Goal: Book appointment/travel/reservation

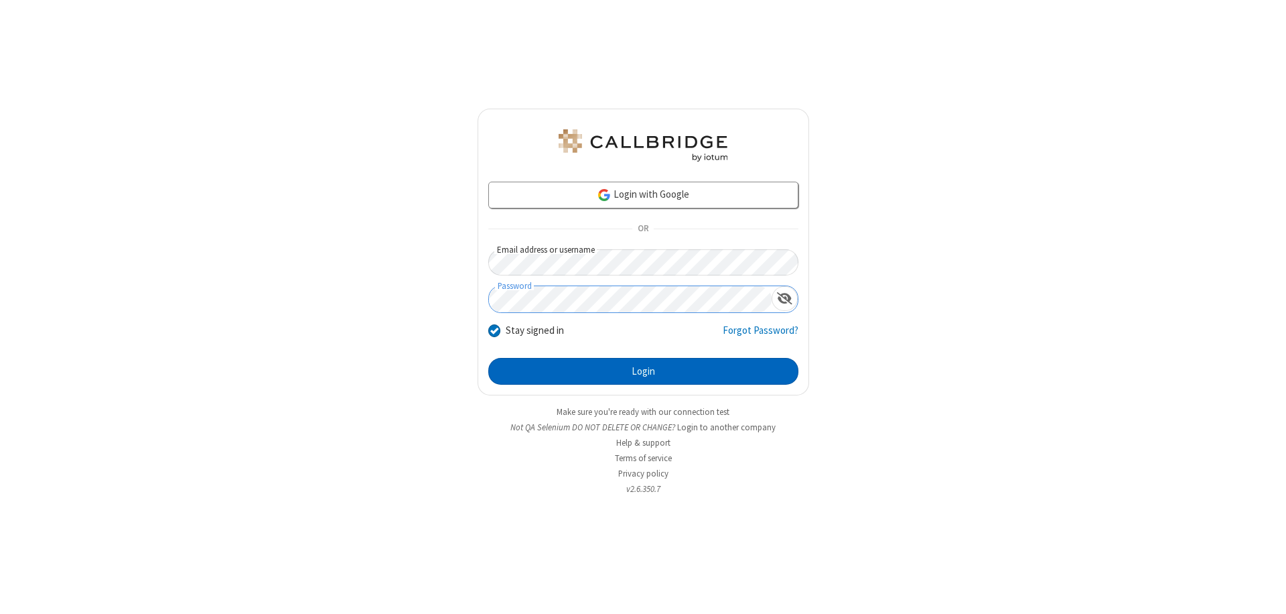
click at [643, 371] on button "Login" at bounding box center [643, 371] width 310 height 27
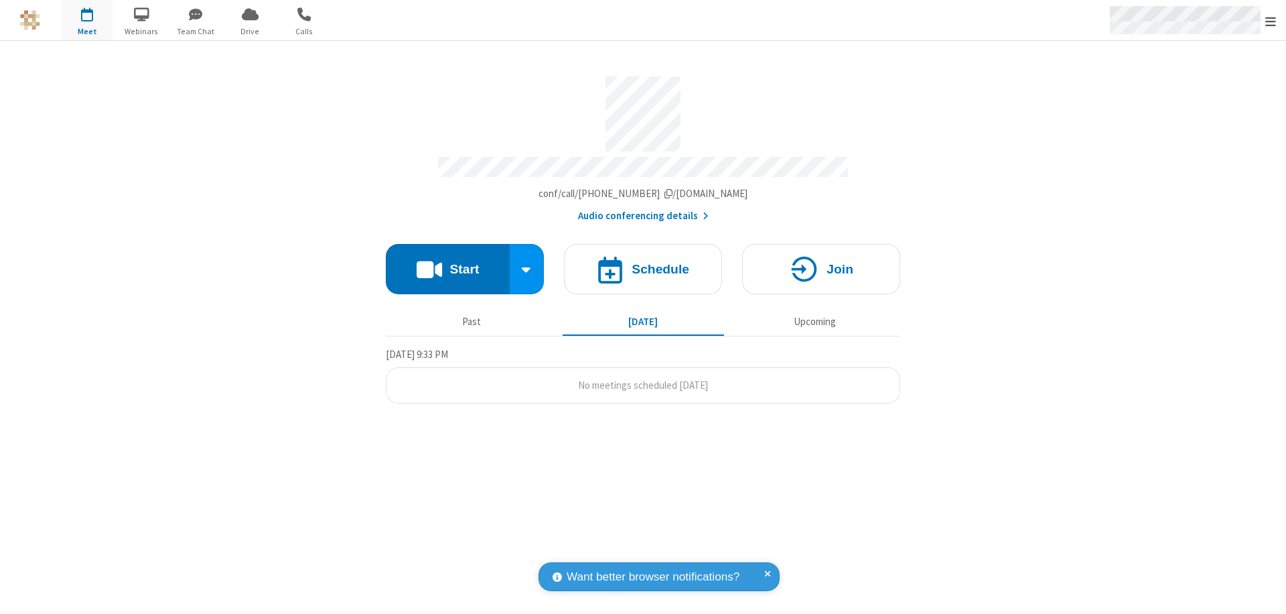
click at [1271, 21] on span "Open menu" at bounding box center [1270, 21] width 11 height 13
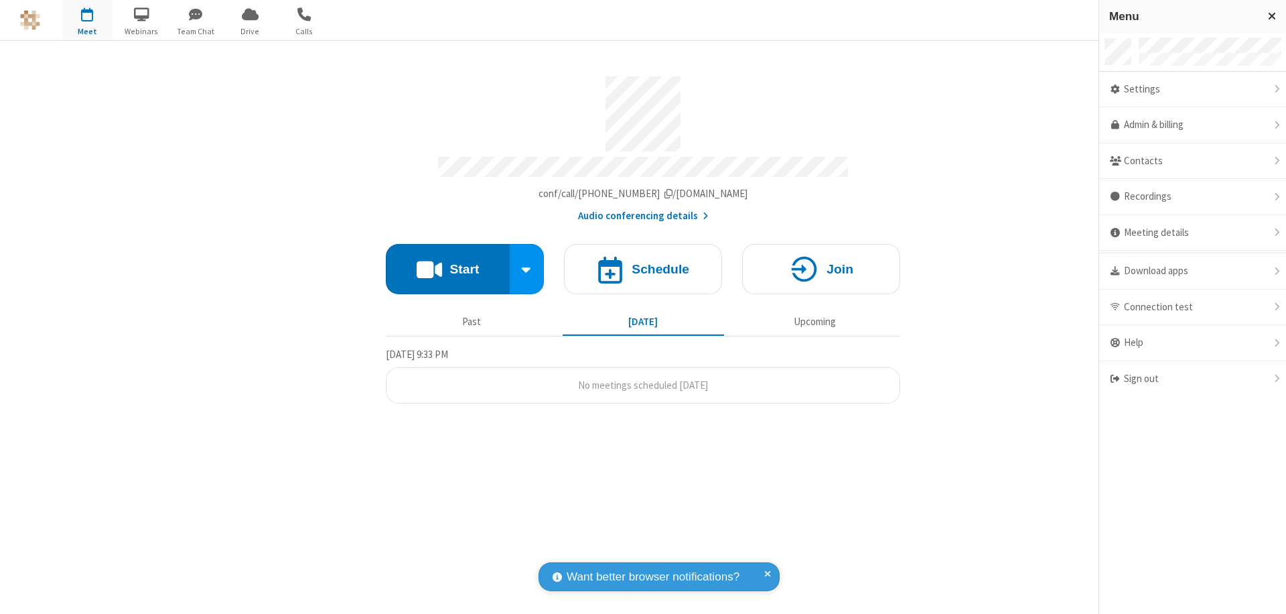
click at [87, 20] on span "button" at bounding box center [87, 14] width 50 height 23
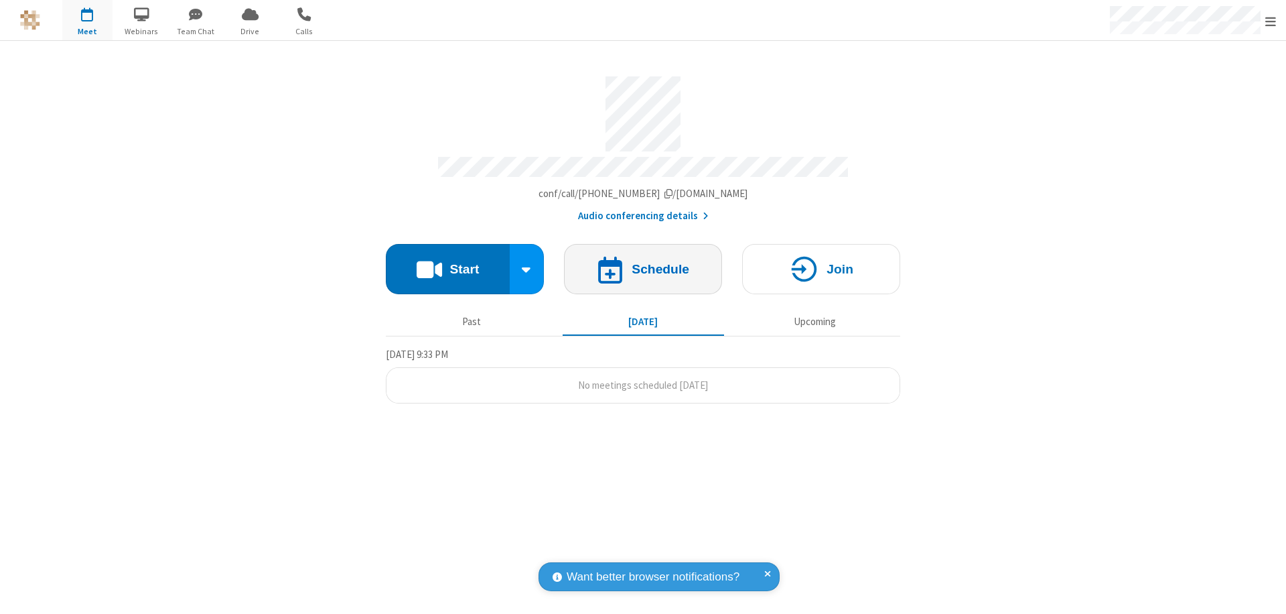
click at [643, 263] on h4 "Schedule" at bounding box center [661, 269] width 58 height 13
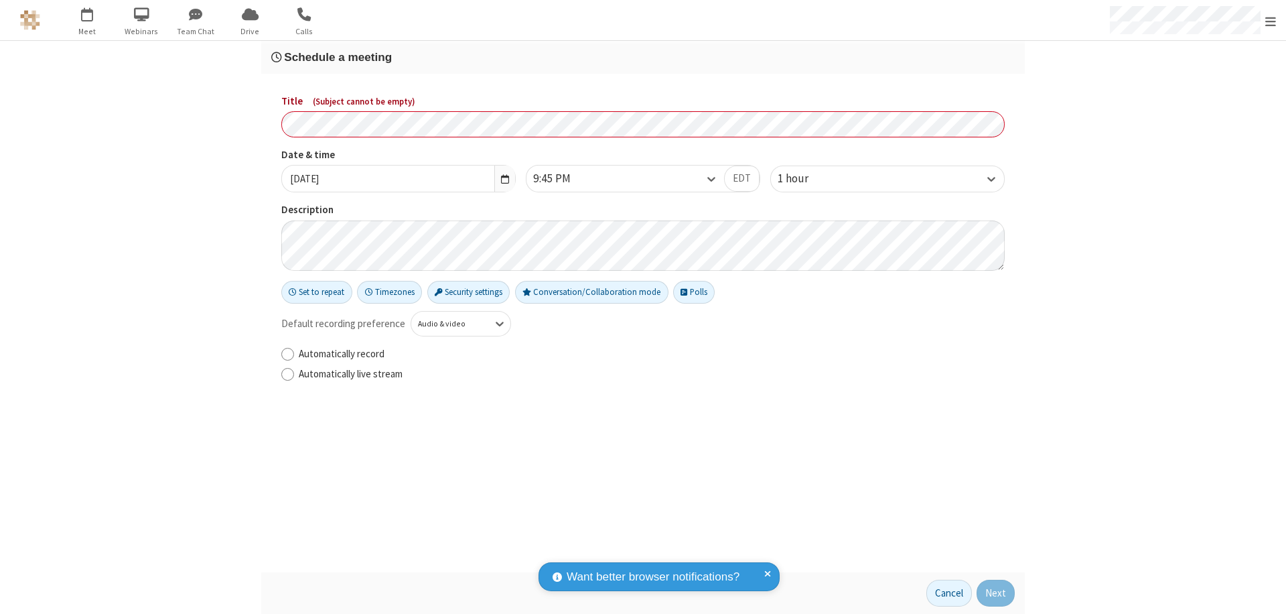
click at [643, 57] on h3 "Schedule a meeting" at bounding box center [643, 57] width 744 height 13
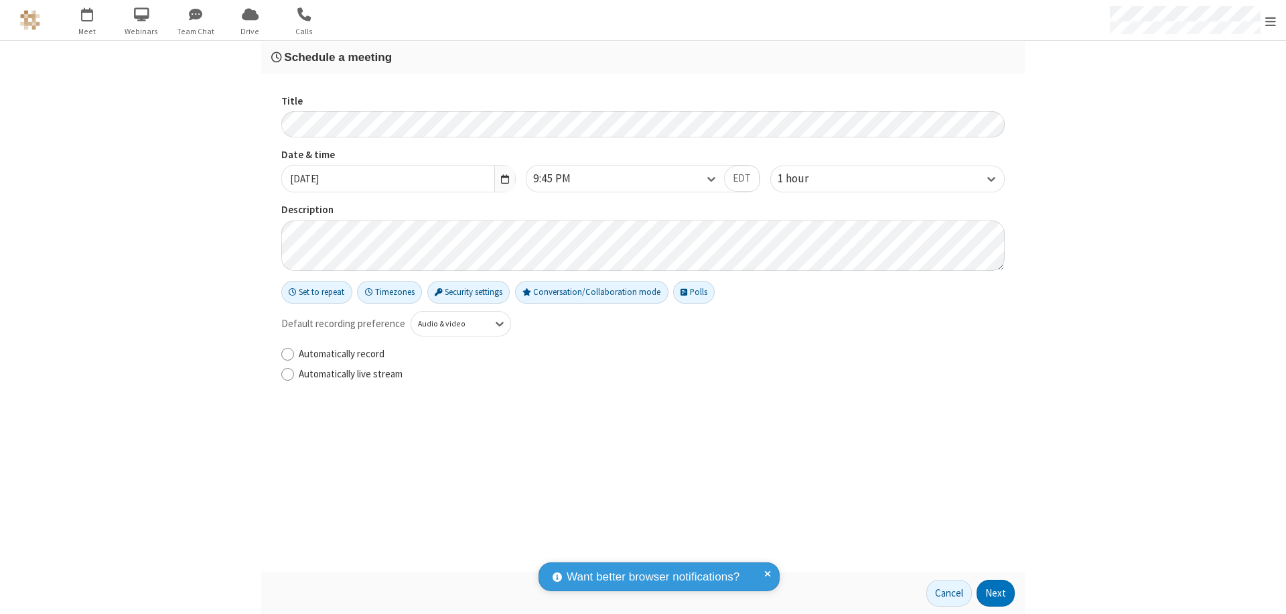
click at [996, 593] on button "Next" at bounding box center [996, 592] width 38 height 27
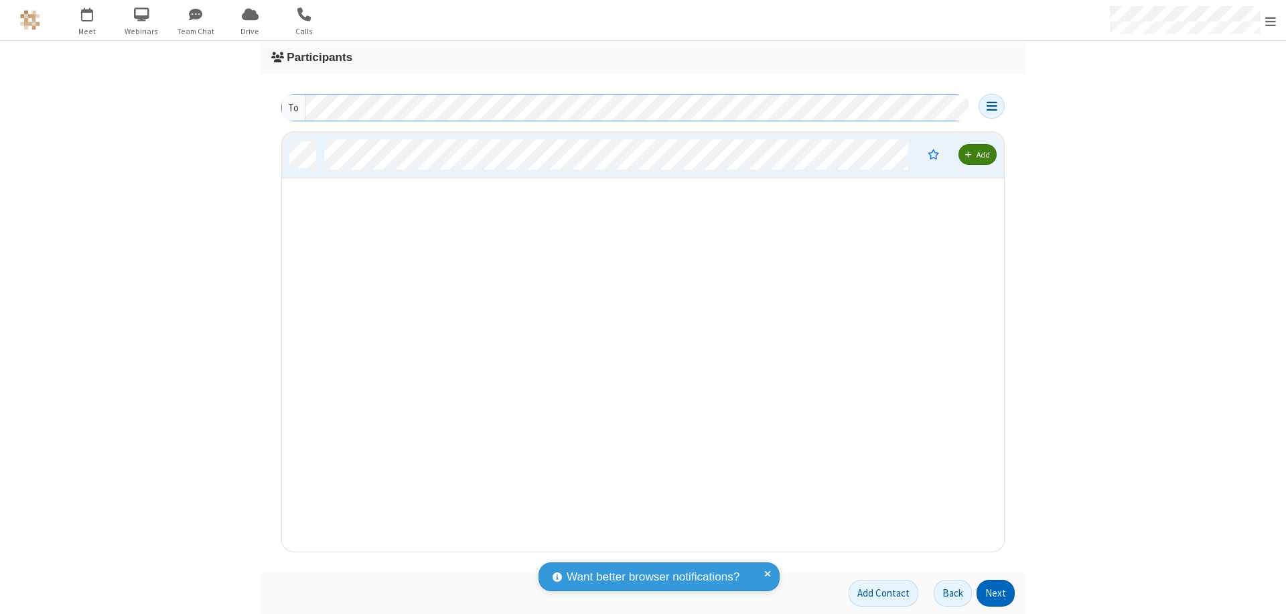
click at [996, 593] on button "Next" at bounding box center [996, 592] width 38 height 27
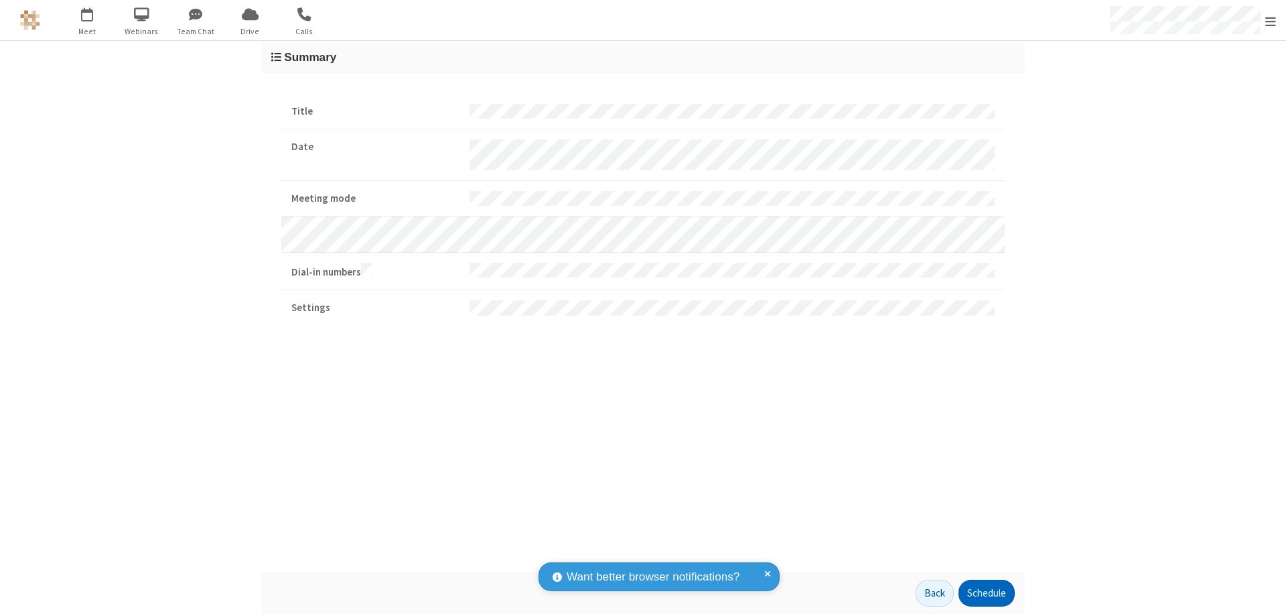
click at [986, 593] on button "Schedule" at bounding box center [987, 592] width 56 height 27
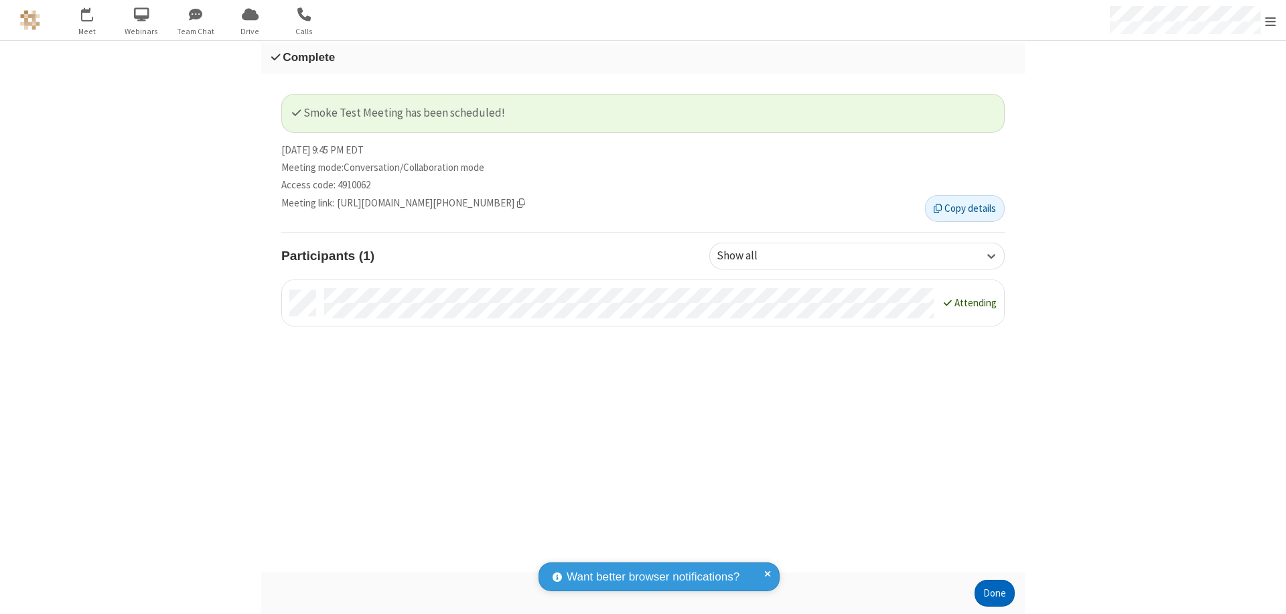
click at [995, 593] on button "Done" at bounding box center [995, 592] width 40 height 27
